Goal: Task Accomplishment & Management: Complete application form

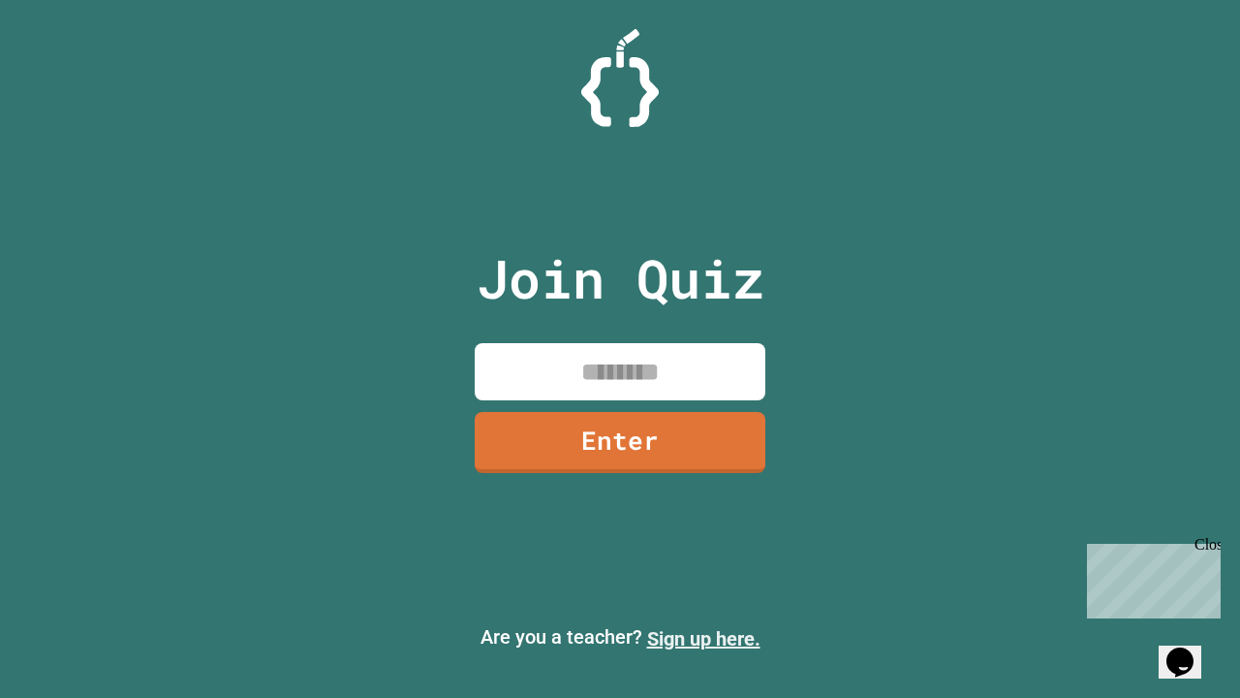
click at [704, 639] on link "Sign up here." at bounding box center [703, 638] width 113 height 23
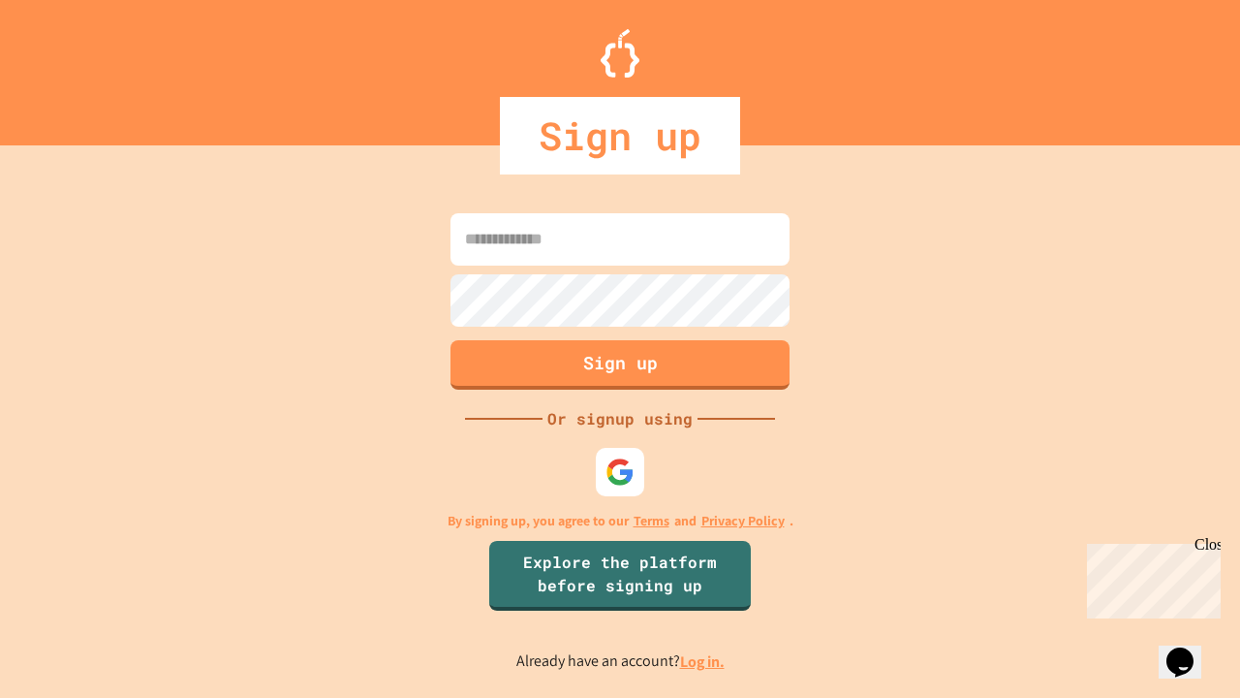
click at [704, 661] on link "Log in." at bounding box center [702, 661] width 45 height 20
